Goal: Information Seeking & Learning: Learn about a topic

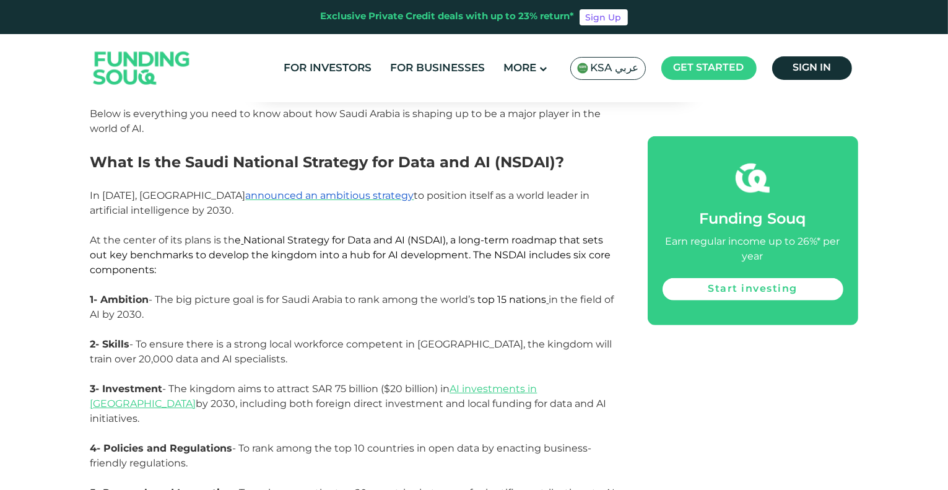
scroll to position [734, 0]
click at [497, 391] on link "AI investments in [GEOGRAPHIC_DATA]" at bounding box center [313, 394] width 447 height 27
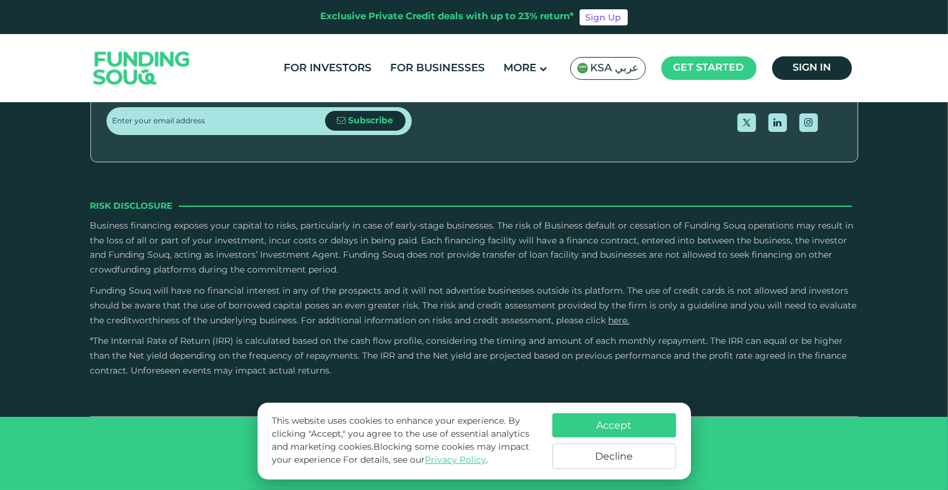
scroll to position [2091, 0]
